Goal: Information Seeking & Learning: Learn about a topic

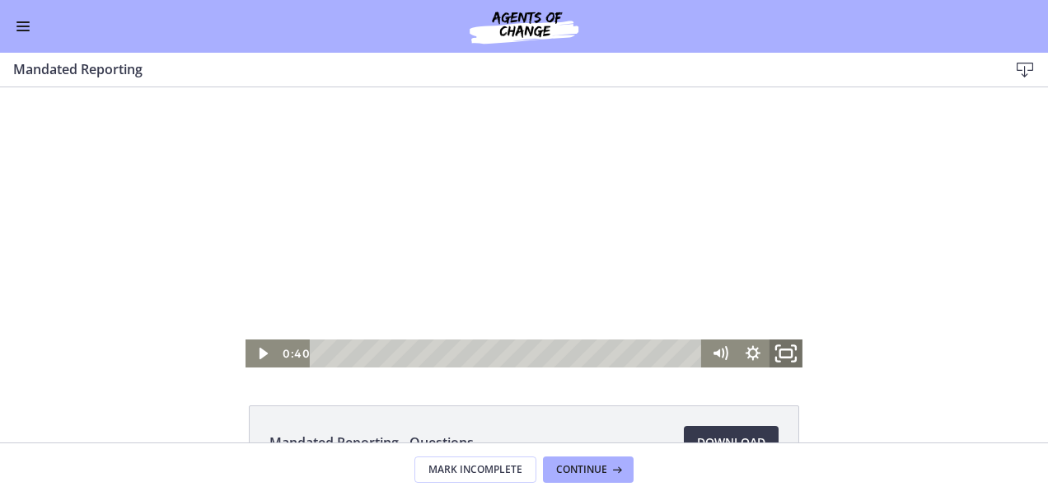
click at [785, 351] on rect "Fullscreen" at bounding box center [786, 353] width 12 height 8
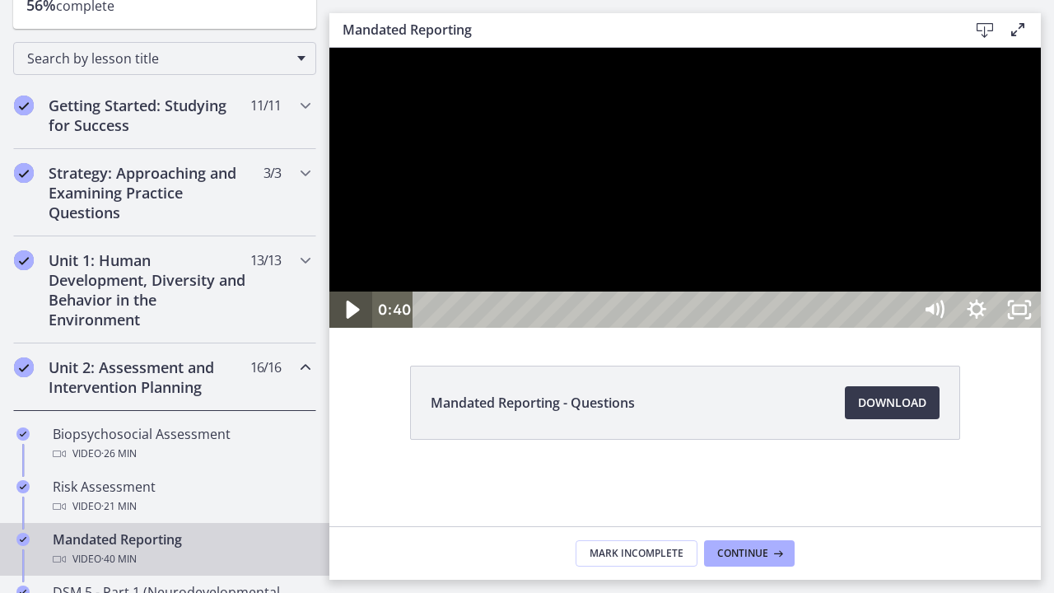
click at [350, 319] on icon "Play Video" at bounding box center [353, 310] width 13 height 18
click at [343, 332] on icon "Pause" at bounding box center [350, 310] width 51 height 44
click at [343, 332] on icon "Play Video" at bounding box center [352, 310] width 51 height 44
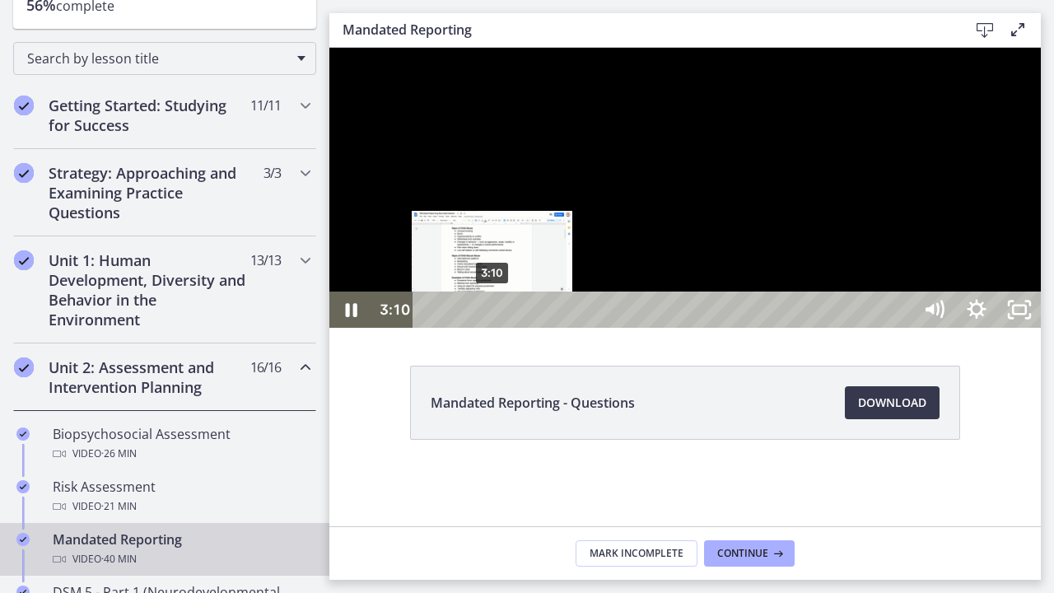
click at [493, 328] on div "3:10" at bounding box center [665, 310] width 474 height 36
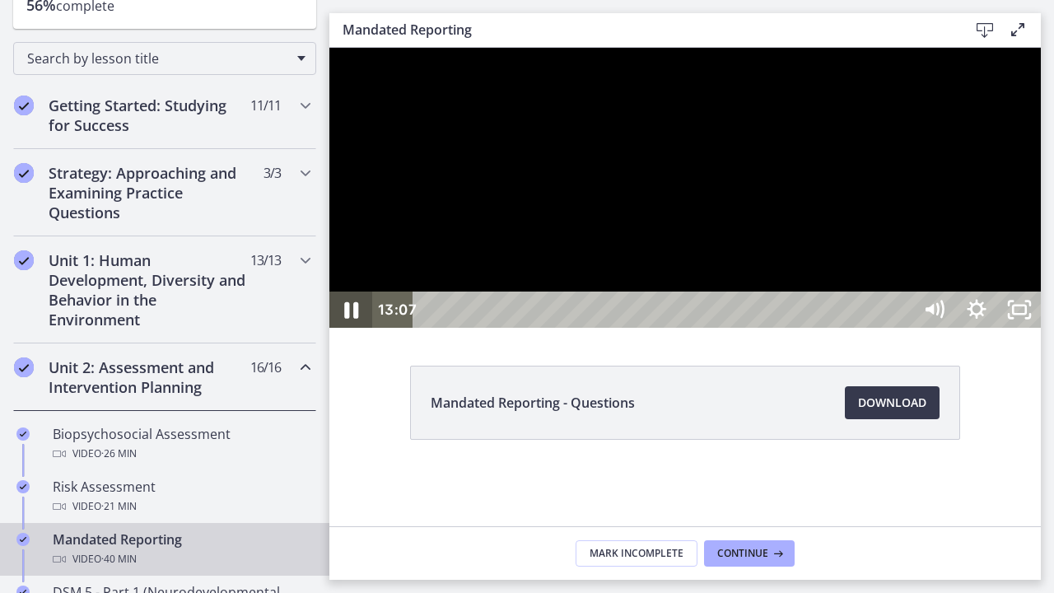
click at [339, 332] on icon "Pause" at bounding box center [350, 310] width 51 height 44
click at [357, 332] on icon "Play Video" at bounding box center [352, 310] width 51 height 44
drag, startPoint x: 1332, startPoint y: 277, endPoint x: 1337, endPoint y: 303, distance: 26.8
click at [1041, 303] on div at bounding box center [685, 188] width 712 height 280
click at [353, 319] on icon "Play Video" at bounding box center [353, 310] width 13 height 18
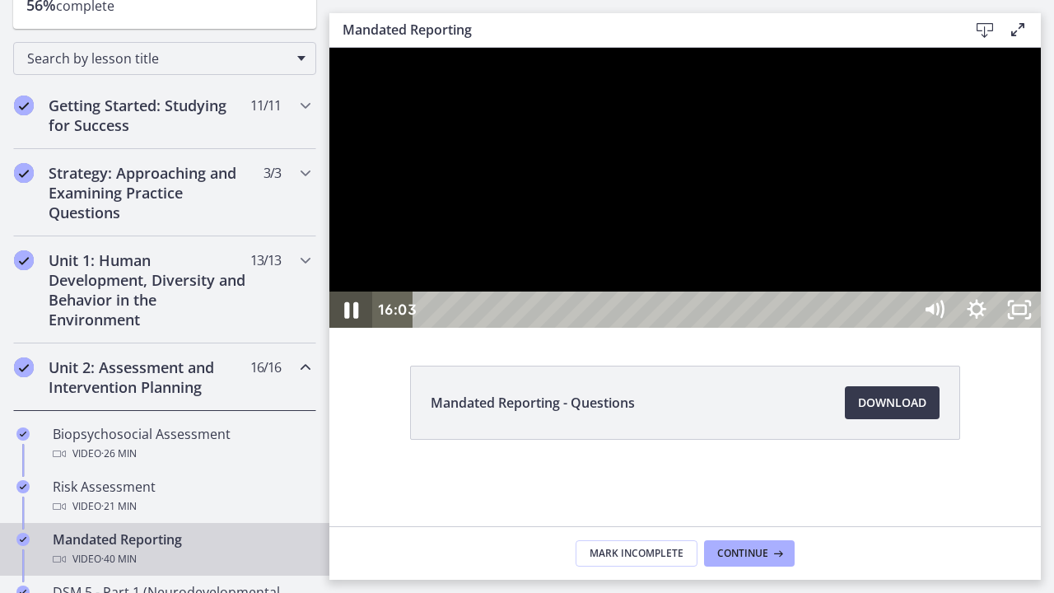
click at [358, 332] on icon "Pause" at bounding box center [350, 310] width 51 height 44
click at [358, 332] on icon "Play Video" at bounding box center [352, 310] width 51 height 44
click at [353, 332] on icon "Pause" at bounding box center [350, 310] width 51 height 44
click at [353, 332] on icon "Play Video" at bounding box center [352, 310] width 51 height 44
click at [902, 328] on div "31:34" at bounding box center [665, 310] width 474 height 36
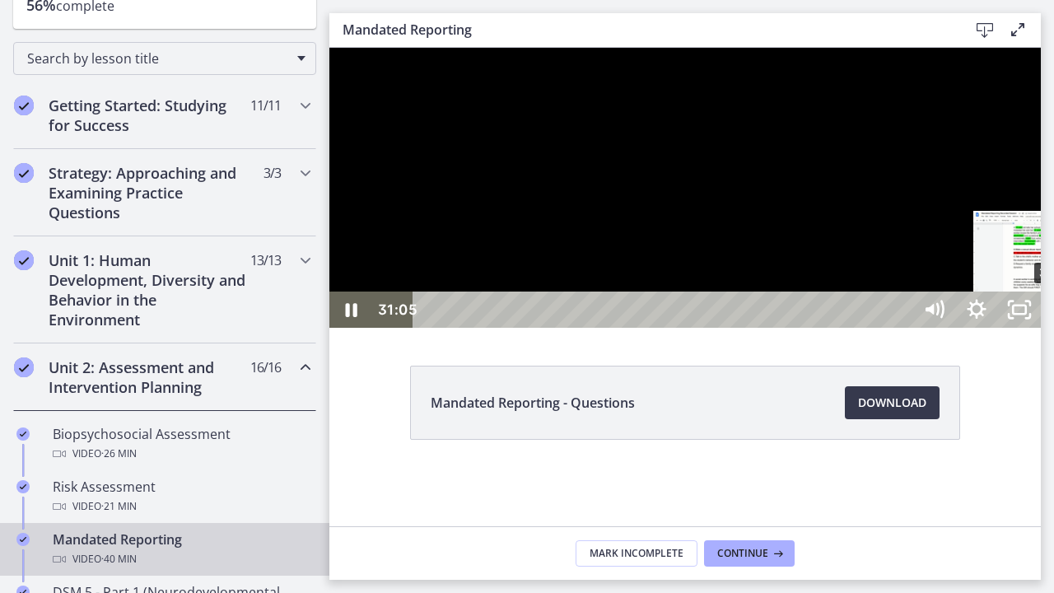
click at [902, 328] on div "31:05" at bounding box center [665, 310] width 474 height 36
click at [902, 328] on div "31:39" at bounding box center [665, 310] width 474 height 36
click at [902, 328] on div "31:54" at bounding box center [665, 310] width 474 height 36
click at [902, 328] on div "32:13" at bounding box center [665, 310] width 474 height 36
click at [335, 332] on icon "Pause" at bounding box center [350, 310] width 51 height 44
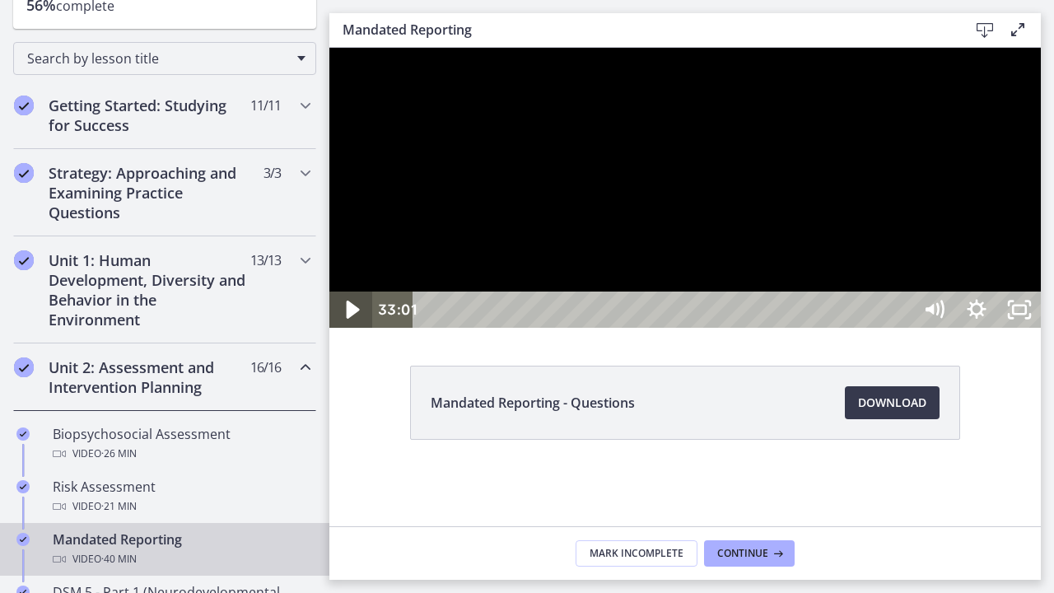
click at [335, 332] on icon "Play Video" at bounding box center [352, 310] width 51 height 44
click at [902, 328] on div "33:56" at bounding box center [665, 310] width 474 height 36
click at [354, 319] on icon "Pause" at bounding box center [351, 310] width 14 height 16
click at [356, 332] on icon "Play Video" at bounding box center [352, 310] width 51 height 44
click at [353, 332] on icon "Pause" at bounding box center [350, 310] width 51 height 44
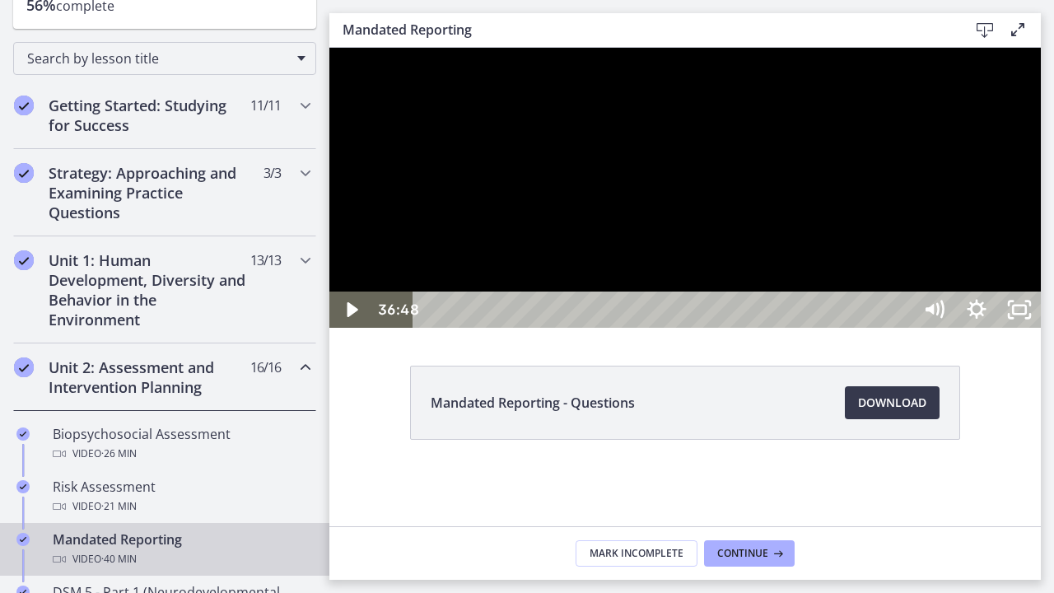
click at [902, 328] on div "36:48" at bounding box center [665, 310] width 474 height 36
click at [902, 328] on div "37:22" at bounding box center [665, 310] width 474 height 36
click at [349, 319] on icon "Play Video" at bounding box center [353, 310] width 13 height 18
click at [1045, 332] on icon "Unfullscreen" at bounding box center [1019, 310] width 51 height 44
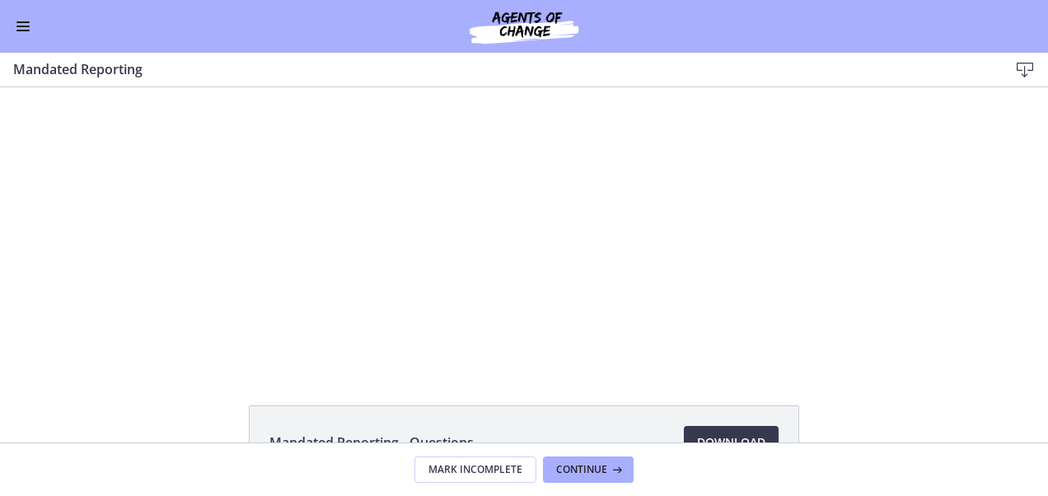
scroll to position [230, 0]
click at [21, 35] on button "Enable menu" at bounding box center [23, 26] width 20 height 20
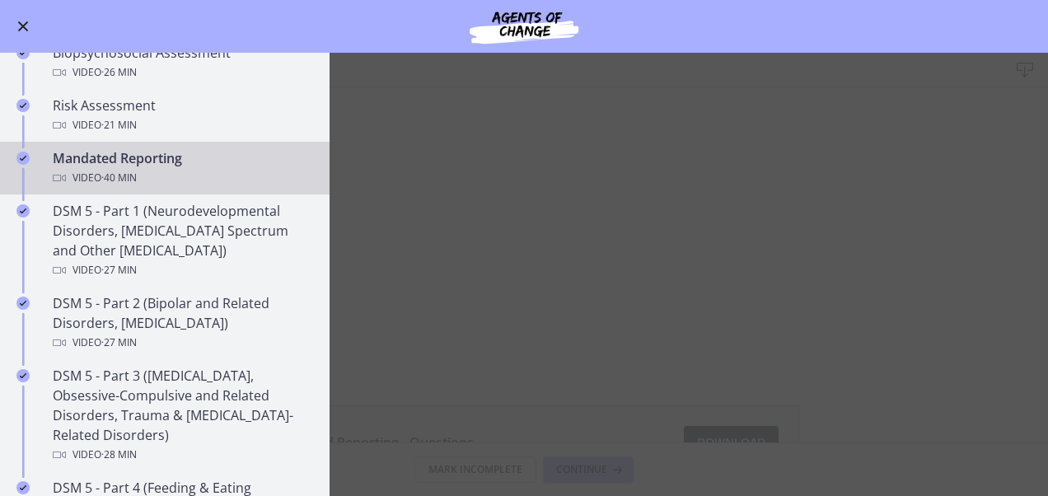
scroll to position [532, 0]
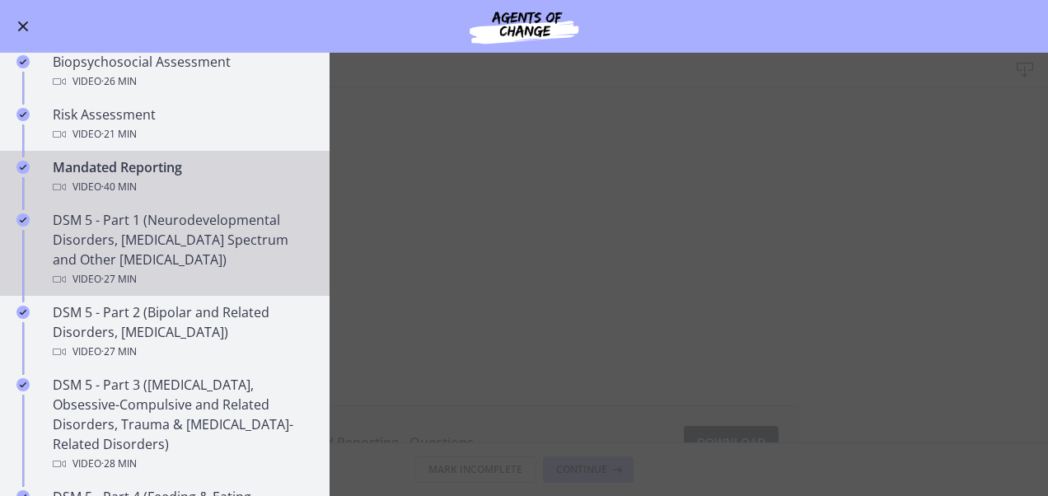
click at [250, 264] on div "DSM 5 - Part 1 (Neurodevelopmental Disorders, [MEDICAL_DATA] Spectrum and Other…" at bounding box center [181, 249] width 257 height 79
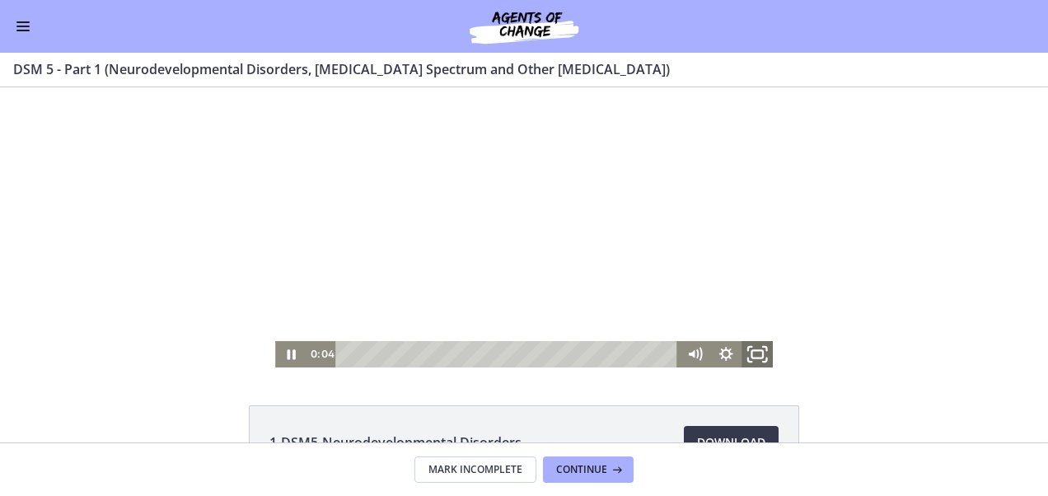
click at [753, 353] on icon "Fullscreen" at bounding box center [757, 354] width 38 height 31
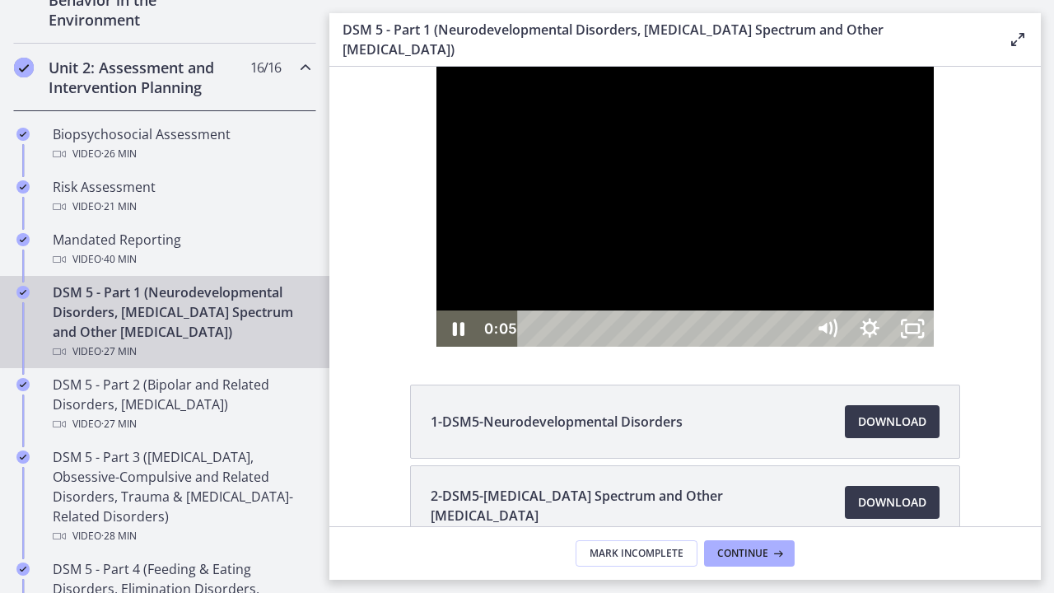
scroll to position [535, 0]
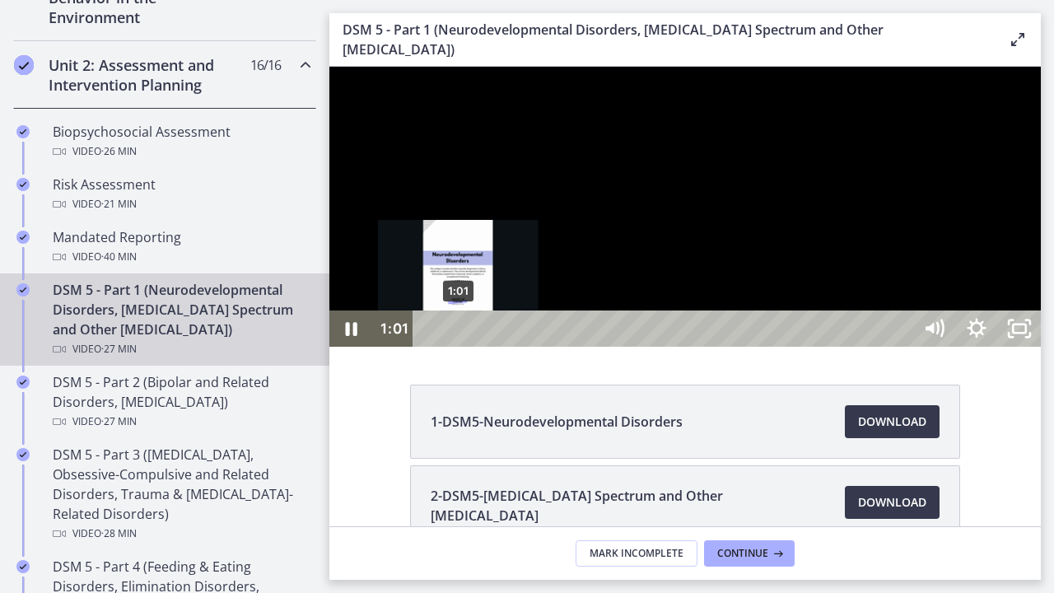
click at [460, 347] on div "1:01" at bounding box center [665, 329] width 474 height 36
click at [468, 347] on div "1:18" at bounding box center [665, 329] width 474 height 36
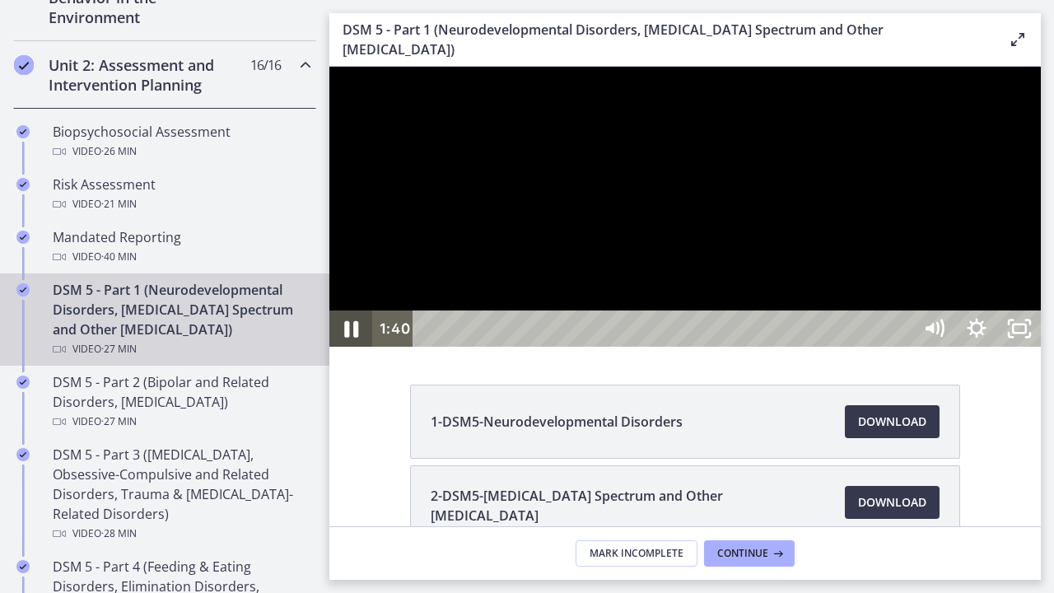
click at [354, 338] on icon "Pause" at bounding box center [351, 329] width 14 height 16
click at [354, 338] on icon "Play Video" at bounding box center [353, 329] width 13 height 18
click at [354, 338] on icon "Pause" at bounding box center [351, 329] width 14 height 16
